Goal: Task Accomplishment & Management: Use online tool/utility

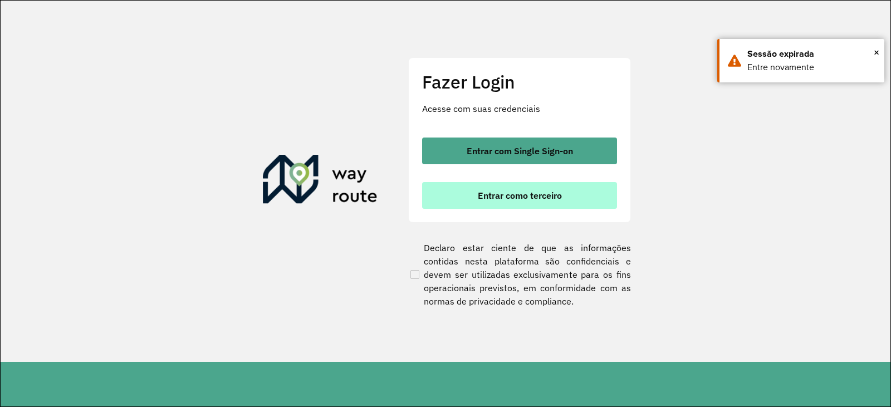
click at [528, 193] on span "Entrar como terceiro" at bounding box center [520, 195] width 84 height 9
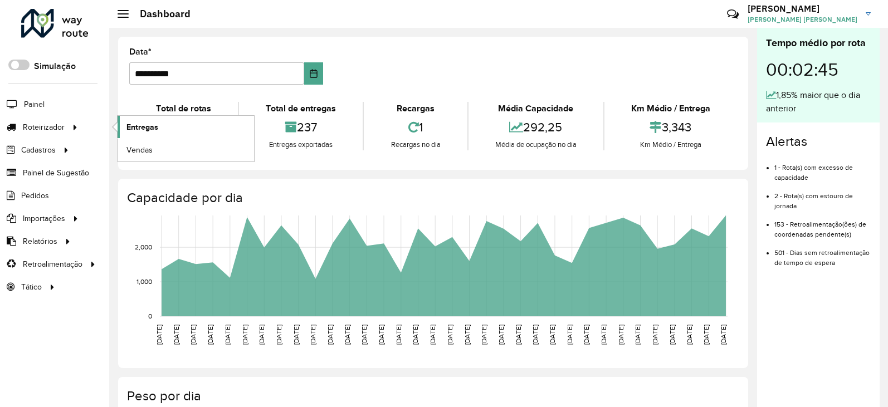
click at [155, 129] on span "Entregas" at bounding box center [142, 127] width 32 height 12
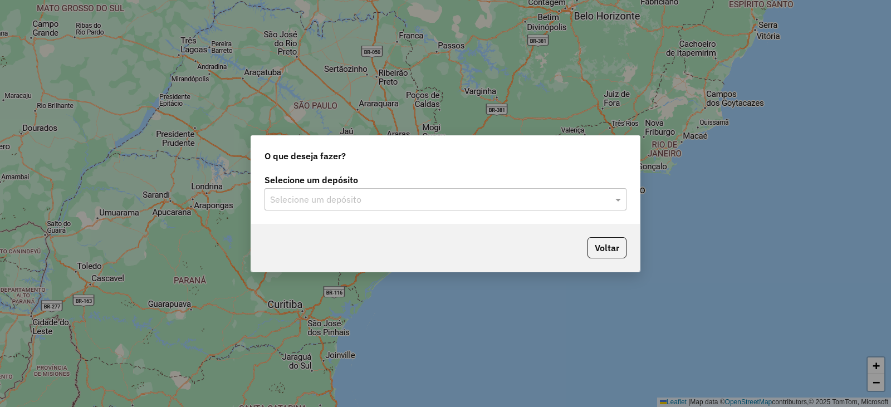
click at [483, 216] on div "Selecione um depósito Selecione um depósito" at bounding box center [445, 198] width 389 height 52
click at [486, 193] on input "text" at bounding box center [434, 199] width 329 height 13
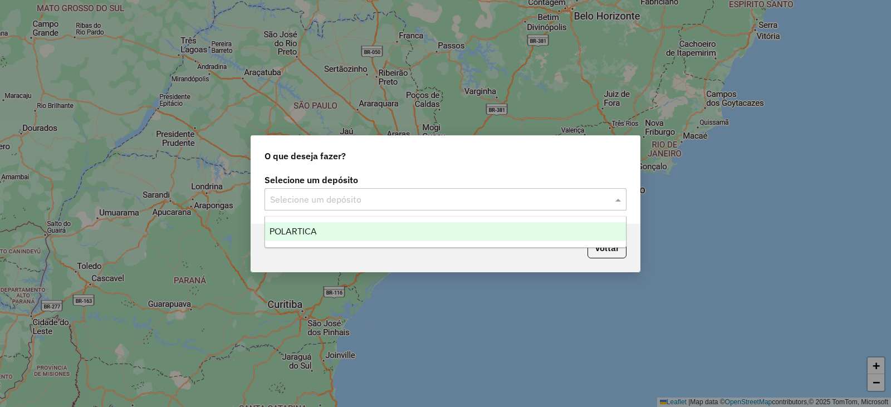
click at [375, 236] on div "POLARTICA" at bounding box center [445, 231] width 361 height 19
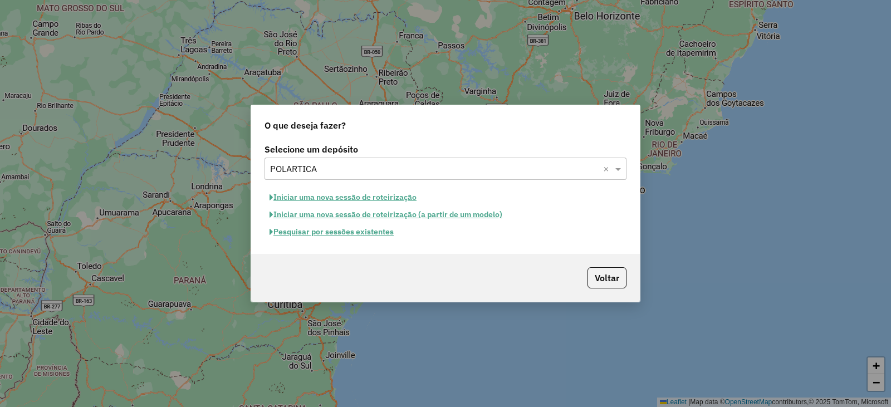
click at [371, 228] on button "Pesquisar por sessões existentes" at bounding box center [332, 231] width 134 height 17
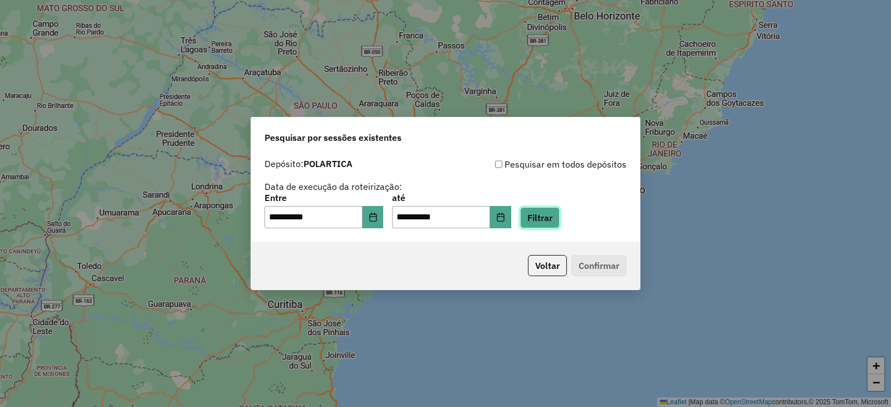
click at [558, 217] on button "Filtrar" at bounding box center [540, 217] width 40 height 21
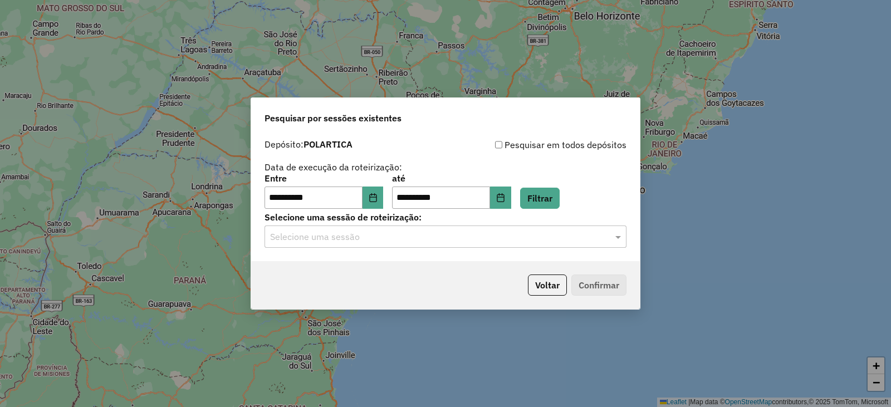
click at [525, 259] on div "**********" at bounding box center [445, 198] width 389 height 128
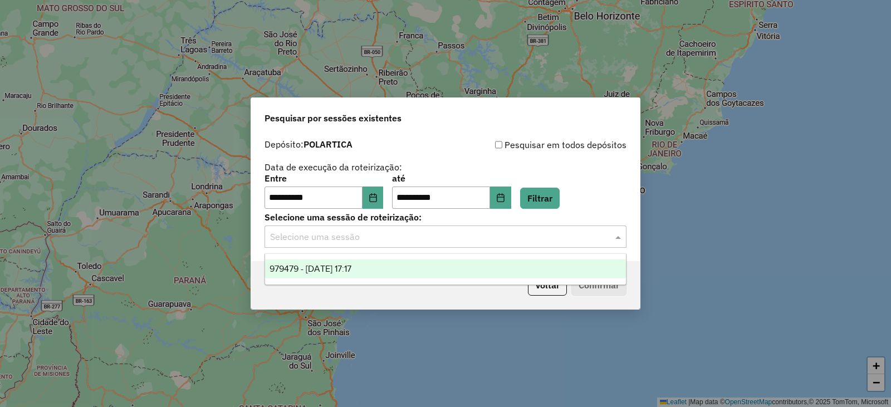
click at [519, 242] on input "text" at bounding box center [434, 237] width 329 height 13
click at [389, 267] on div "979479 - [DATE] 17:17" at bounding box center [445, 269] width 361 height 19
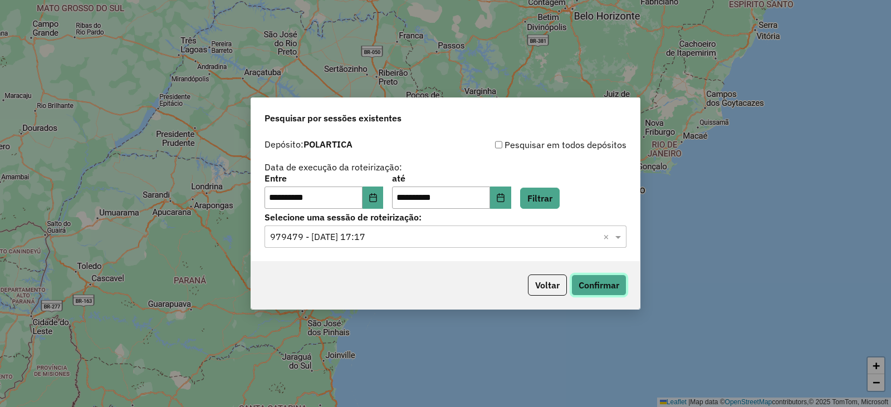
click at [605, 282] on button "Confirmar" at bounding box center [598, 285] width 55 height 21
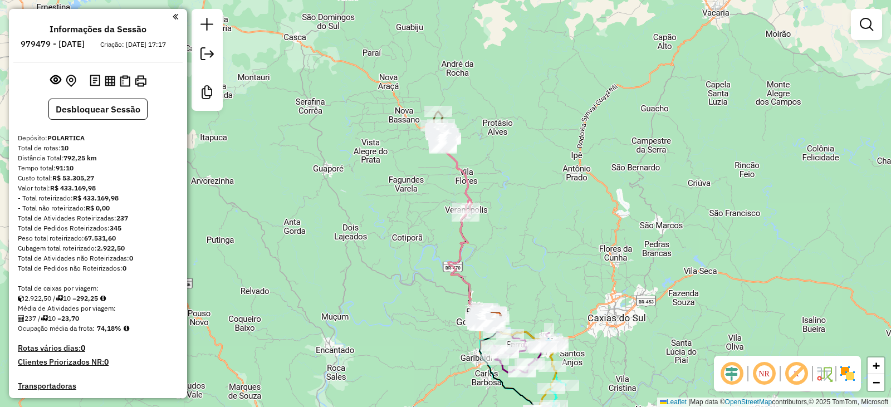
drag, startPoint x: 572, startPoint y: 209, endPoint x: 630, endPoint y: 343, distance: 145.7
click at [630, 343] on div "Janela de atendimento Grade de atendimento Capacidade Transportadoras Veículos …" at bounding box center [445, 203] width 891 height 407
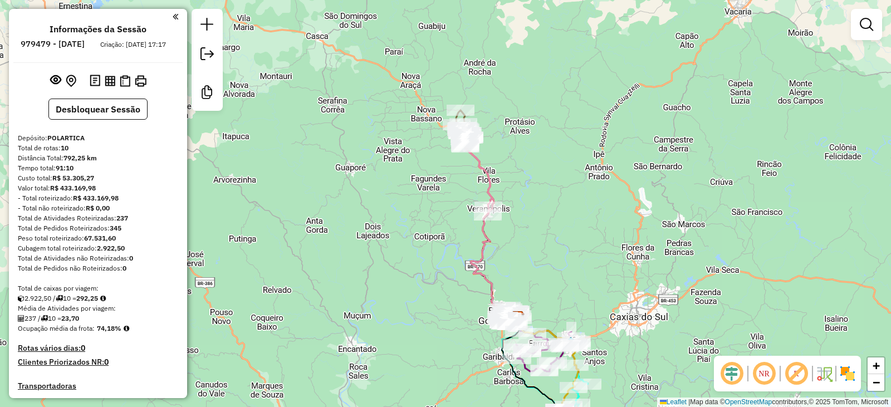
drag, startPoint x: 535, startPoint y: 193, endPoint x: 530, endPoint y: 141, distance: 52.6
click at [530, 141] on div "Janela de atendimento Grade de atendimento Capacidade Transportadoras Veículos …" at bounding box center [445, 203] width 891 height 407
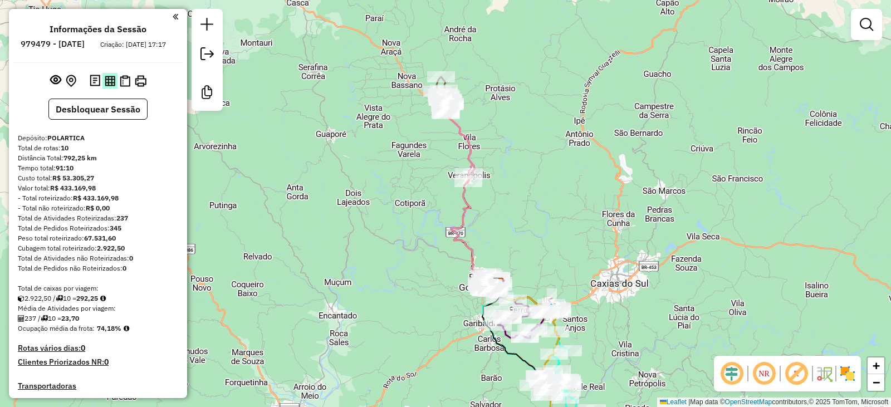
click at [105, 86] on img at bounding box center [110, 81] width 11 height 11
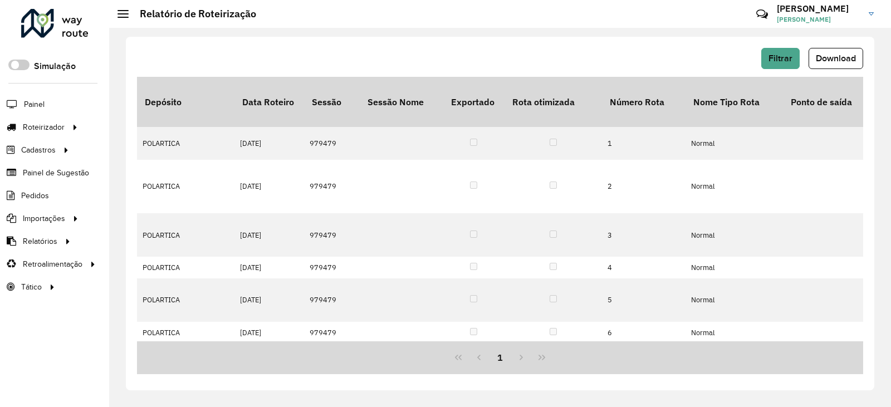
click at [69, 339] on div "Roteirizador AmbevTech Simulação Painel Roteirizador Entregas Vendas Cadastros …" at bounding box center [54, 203] width 109 height 407
